Goal: Task Accomplishment & Management: Complete application form

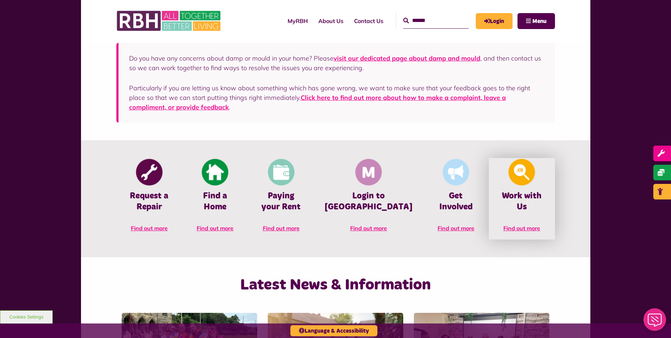
scroll to position [212, 0]
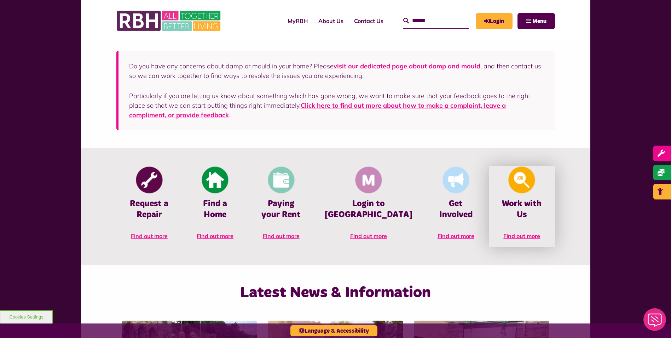
click at [523, 195] on link "Work with Us Find out more" at bounding box center [522, 206] width 66 height 81
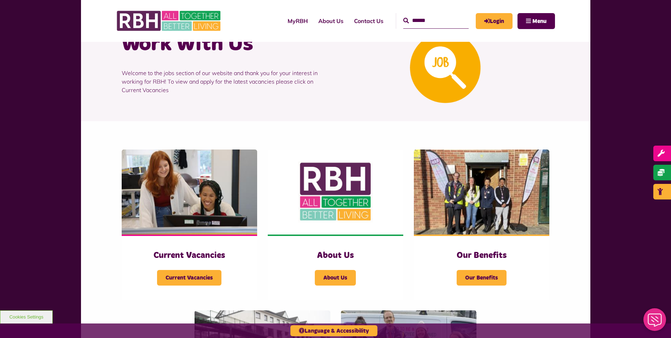
scroll to position [106, 0]
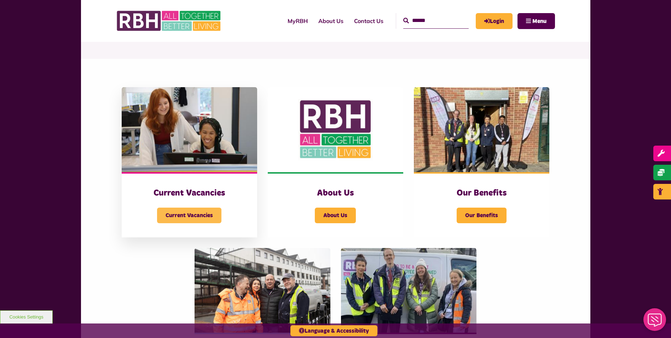
drag, startPoint x: 192, startPoint y: 216, endPoint x: 196, endPoint y: 218, distance: 4.5
click at [192, 216] on span "Current Vacancies" at bounding box center [189, 215] width 64 height 16
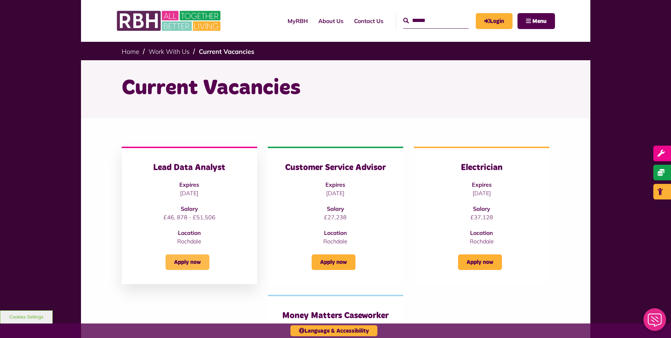
click at [195, 260] on link "Apply now" at bounding box center [188, 262] width 44 height 16
